Goal: Task Accomplishment & Management: Manage account settings

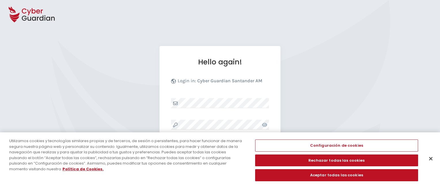
select select "English"
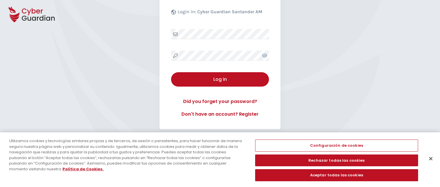
click at [431, 159] on button "Cerrar" at bounding box center [430, 159] width 13 height 13
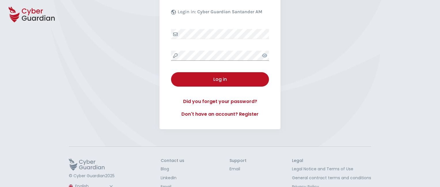
scroll to position [90, 0]
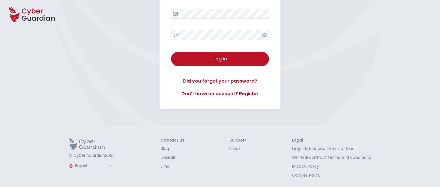
click at [171, 52] on button "Log in" at bounding box center [220, 59] width 98 height 14
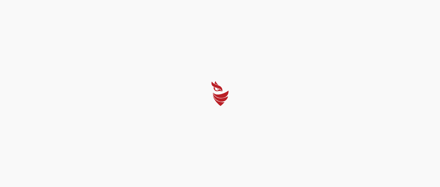
scroll to position [0, 0]
select select "Português (BR)"
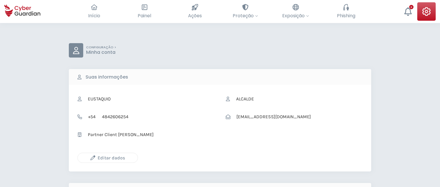
click at [93, 158] on icon "button" at bounding box center [92, 158] width 5 height 5
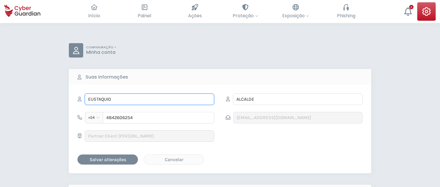
click at [149, 99] on input "EUSTAQUIO" at bounding box center [150, 100] width 130 height 12
type input "E"
type input "Telmo"
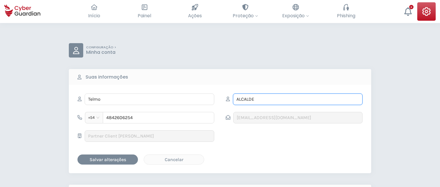
click at [298, 99] on input "ALCALDE" at bounding box center [298, 100] width 130 height 12
type input "A"
type input "Salas"
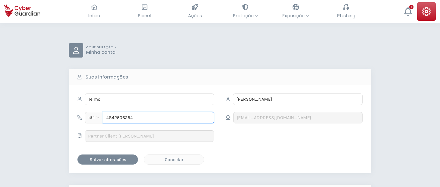
click at [158, 117] on input "4842606254" at bounding box center [158, 118] width 111 height 12
type input "4"
type input "4949202168"
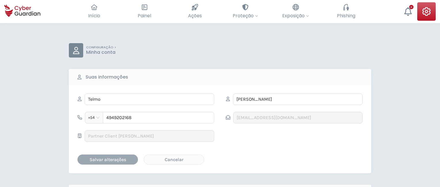
click at [108, 159] on div "Salvar alterações" at bounding box center [108, 159] width 52 height 7
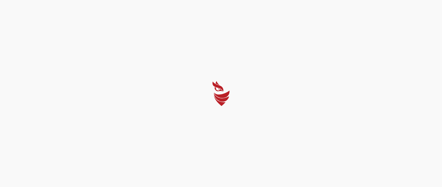
select select "Português (BR)"
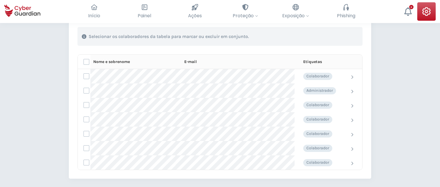
scroll to position [215, 0]
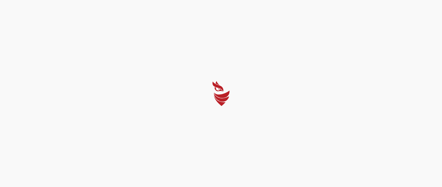
select select "Português (BR)"
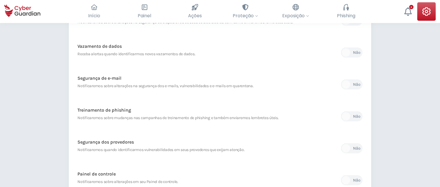
scroll to position [272, 0]
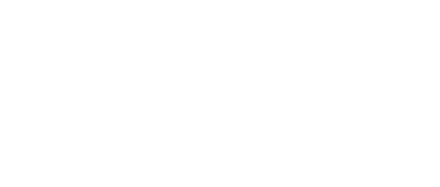
select select "Português (BR)"
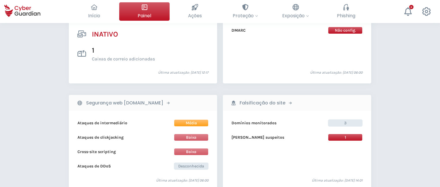
scroll to position [554, 0]
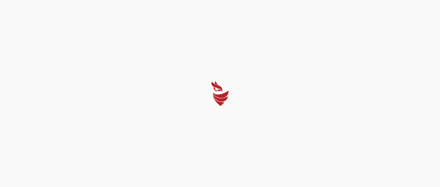
select select "Português (BR)"
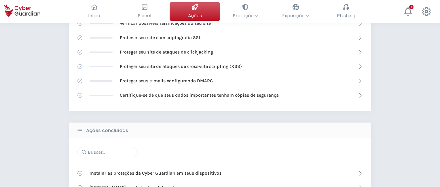
scroll to position [367, 0]
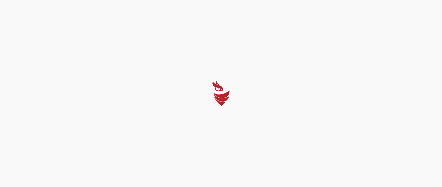
select select "Português (BR)"
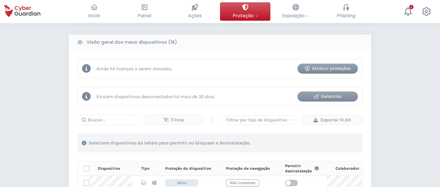
scroll to position [490, 0]
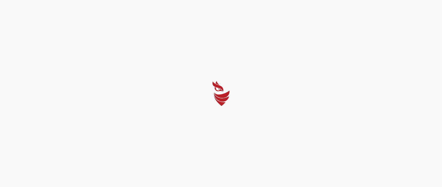
select select "Português (BR)"
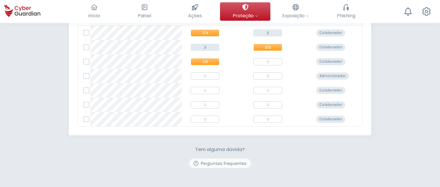
scroll to position [200, 0]
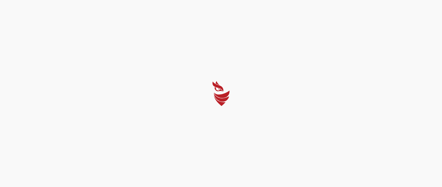
select select "Português (BR)"
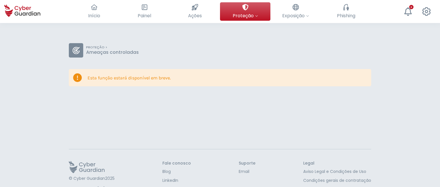
scroll to position [23, 0]
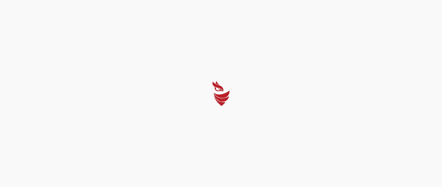
select select "Português (BR)"
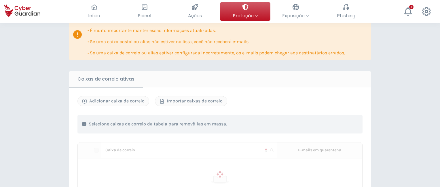
scroll to position [320, 0]
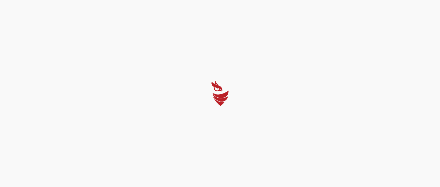
select select "Português (BR)"
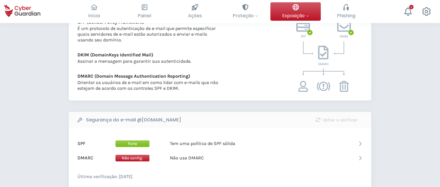
scroll to position [280, 0]
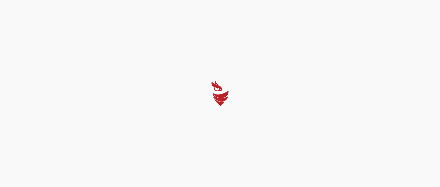
select select "Português (BR)"
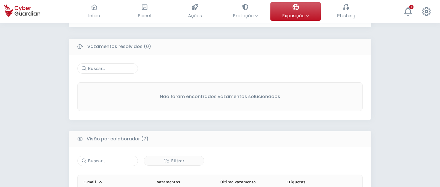
scroll to position [445, 0]
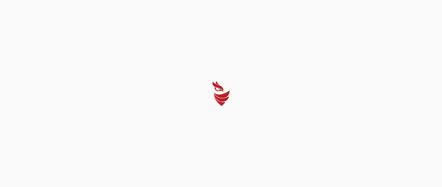
select select "Português (BR)"
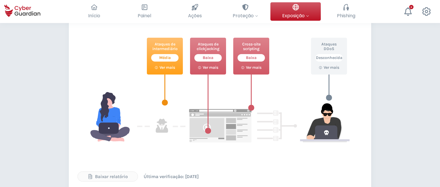
scroll to position [282, 0]
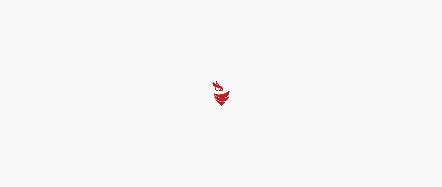
select select "Português (BR)"
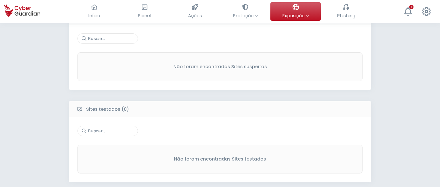
scroll to position [270, 0]
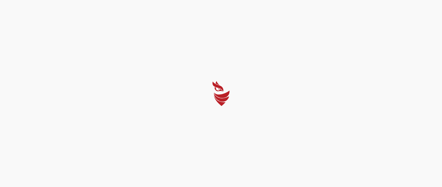
select select "Português (BR)"
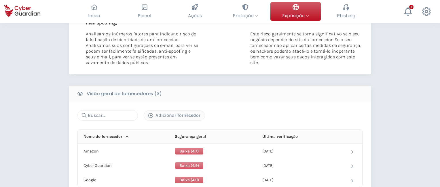
scroll to position [291, 0]
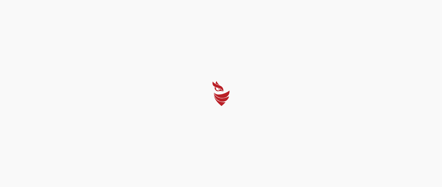
select select "Português (BR)"
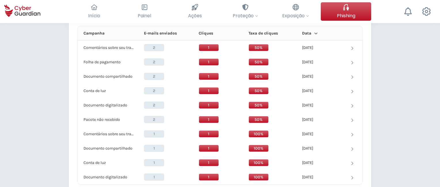
scroll to position [500, 0]
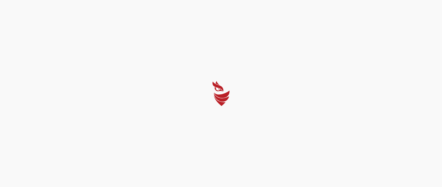
select select "Português (BR)"
